Goal: Task Accomplishment & Management: Manage account settings

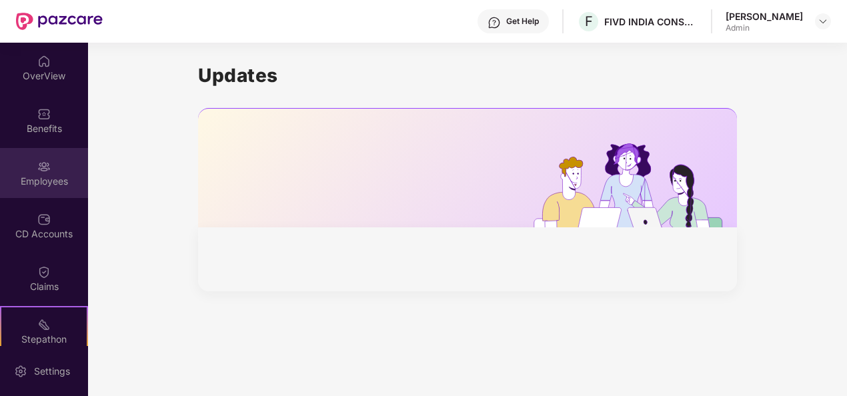
click at [52, 171] on div "Employees" at bounding box center [44, 173] width 88 height 50
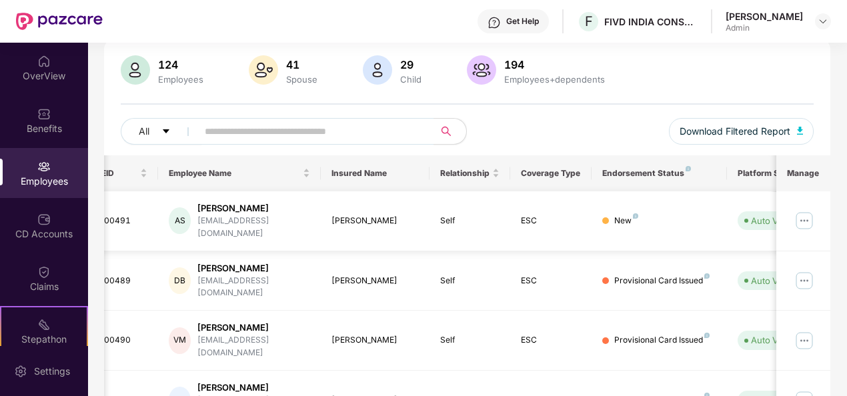
scroll to position [0, 139]
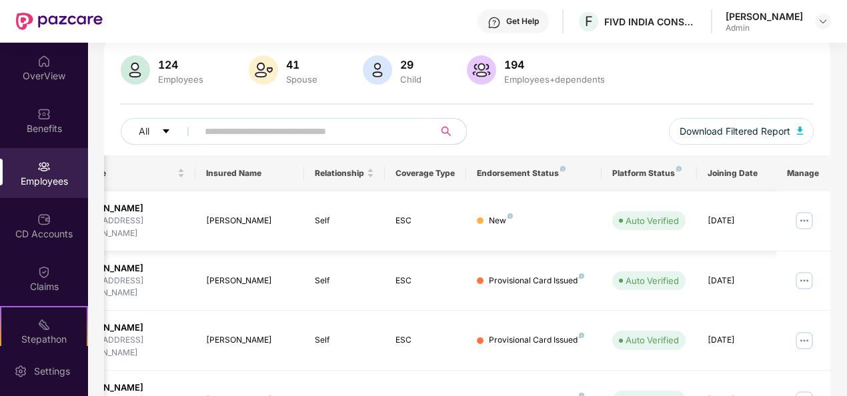
click at [809, 212] on img at bounding box center [804, 220] width 21 height 21
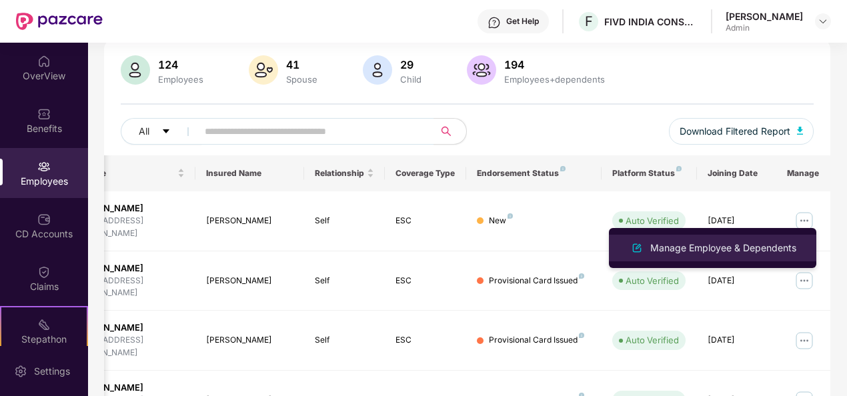
click at [701, 259] on li "Manage Employee & Dependents" at bounding box center [712, 248] width 207 height 27
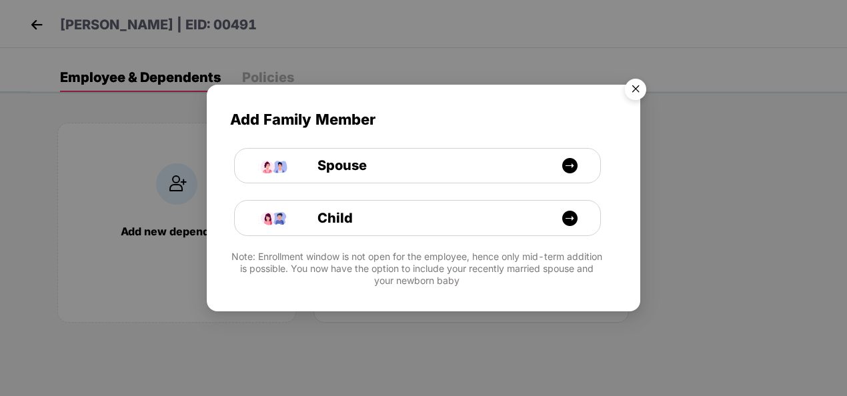
click at [641, 96] on img "Close" at bounding box center [635, 91] width 37 height 37
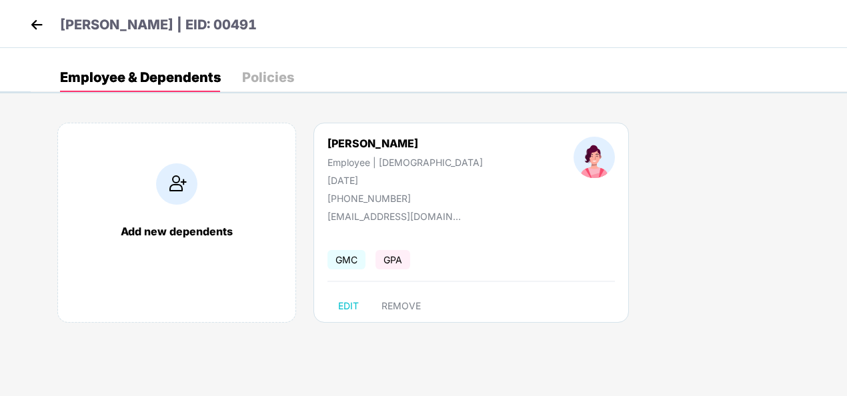
click at [30, 19] on img at bounding box center [37, 25] width 20 height 20
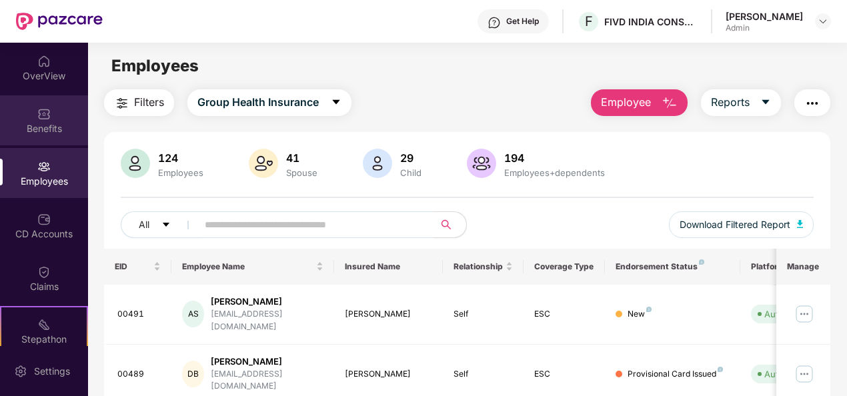
click at [51, 110] on div "Benefits" at bounding box center [44, 120] width 88 height 50
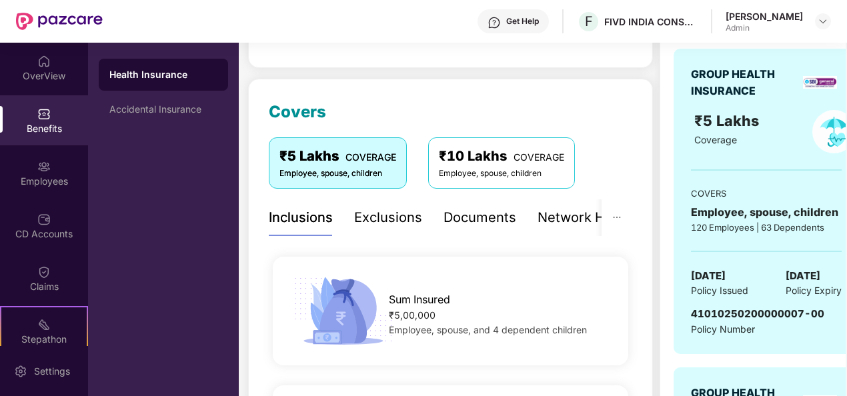
scroll to position [129, 0]
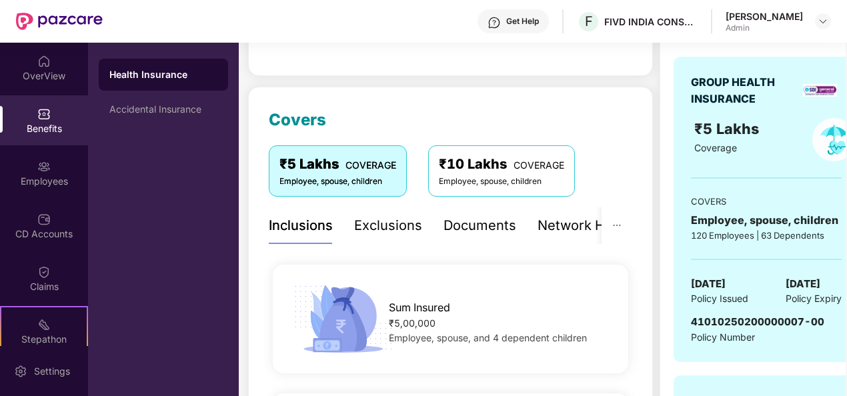
click at [392, 224] on div "Exclusions" at bounding box center [388, 225] width 68 height 21
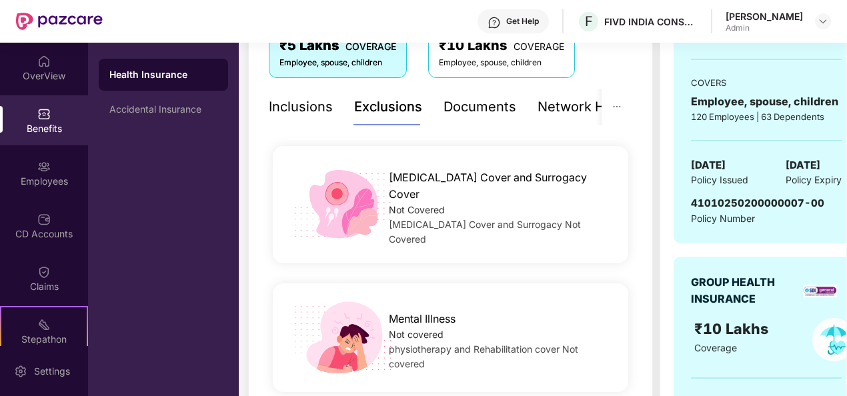
scroll to position [0, 0]
